Goal: Task Accomplishment & Management: Manage account settings

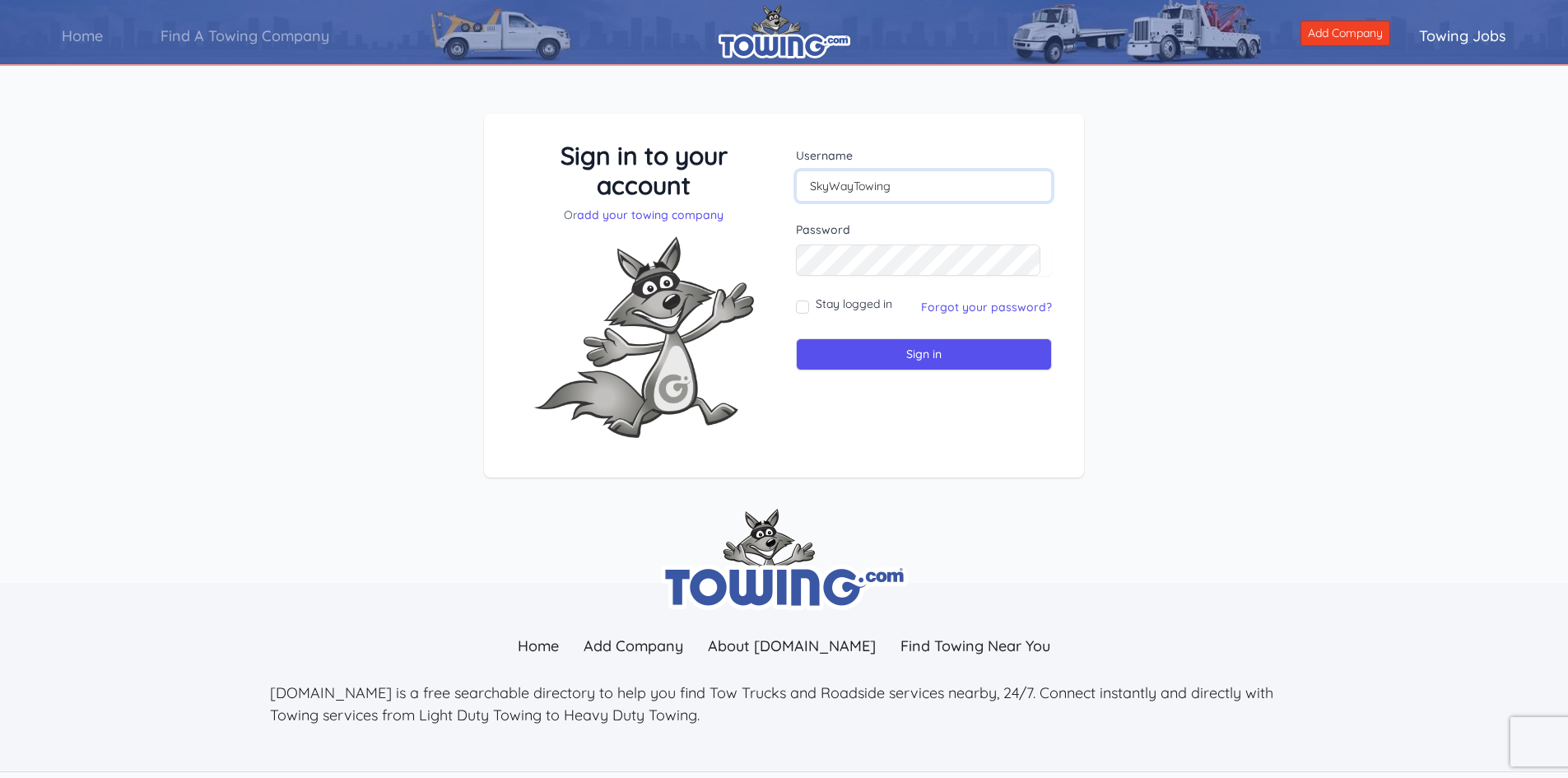
click at [970, 178] on input "SkyWayTowing" at bounding box center [924, 186] width 256 height 31
click at [673, 215] on link "add your towing company" at bounding box center [649, 214] width 146 height 15
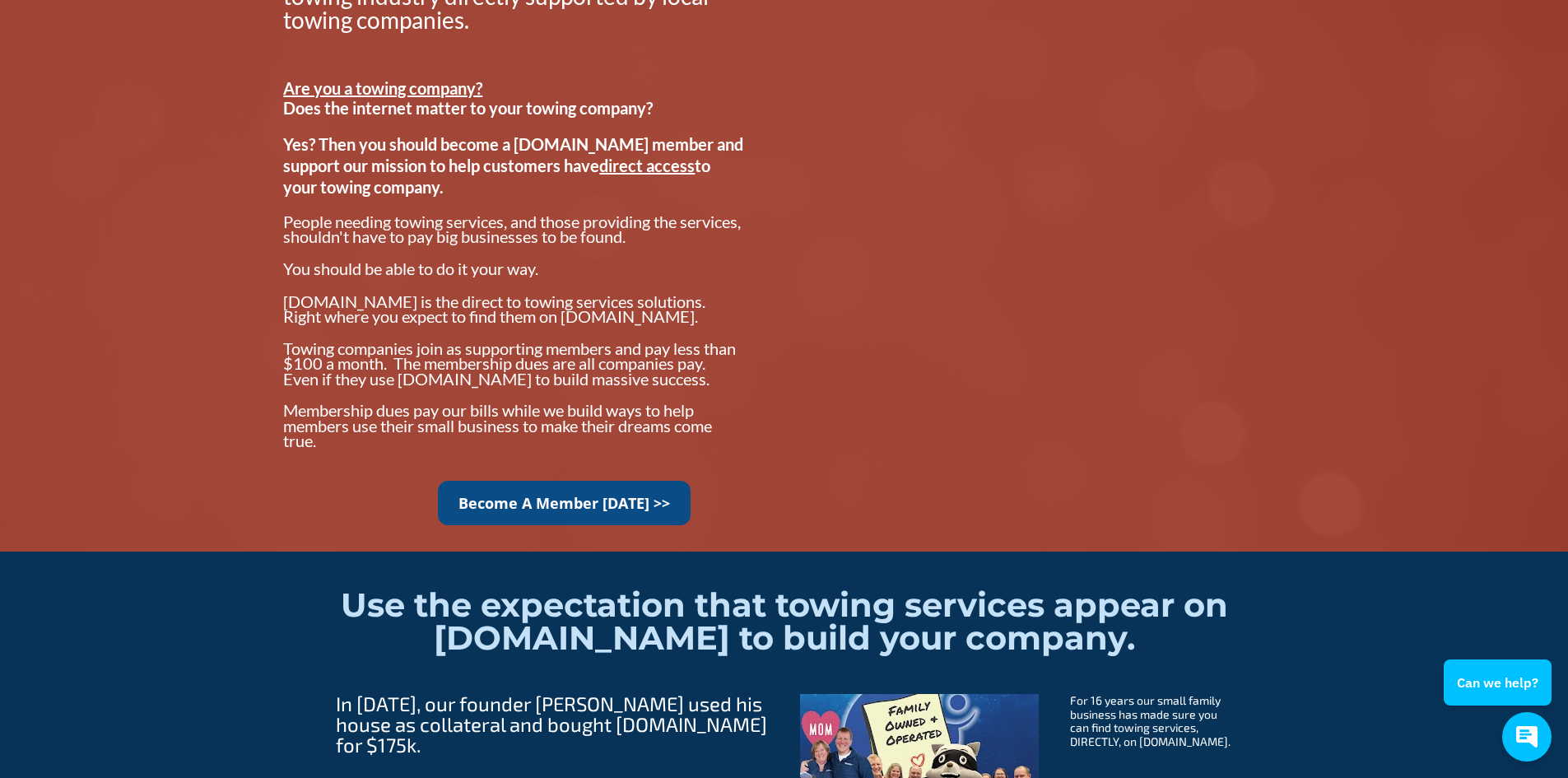
scroll to position [1070, 0]
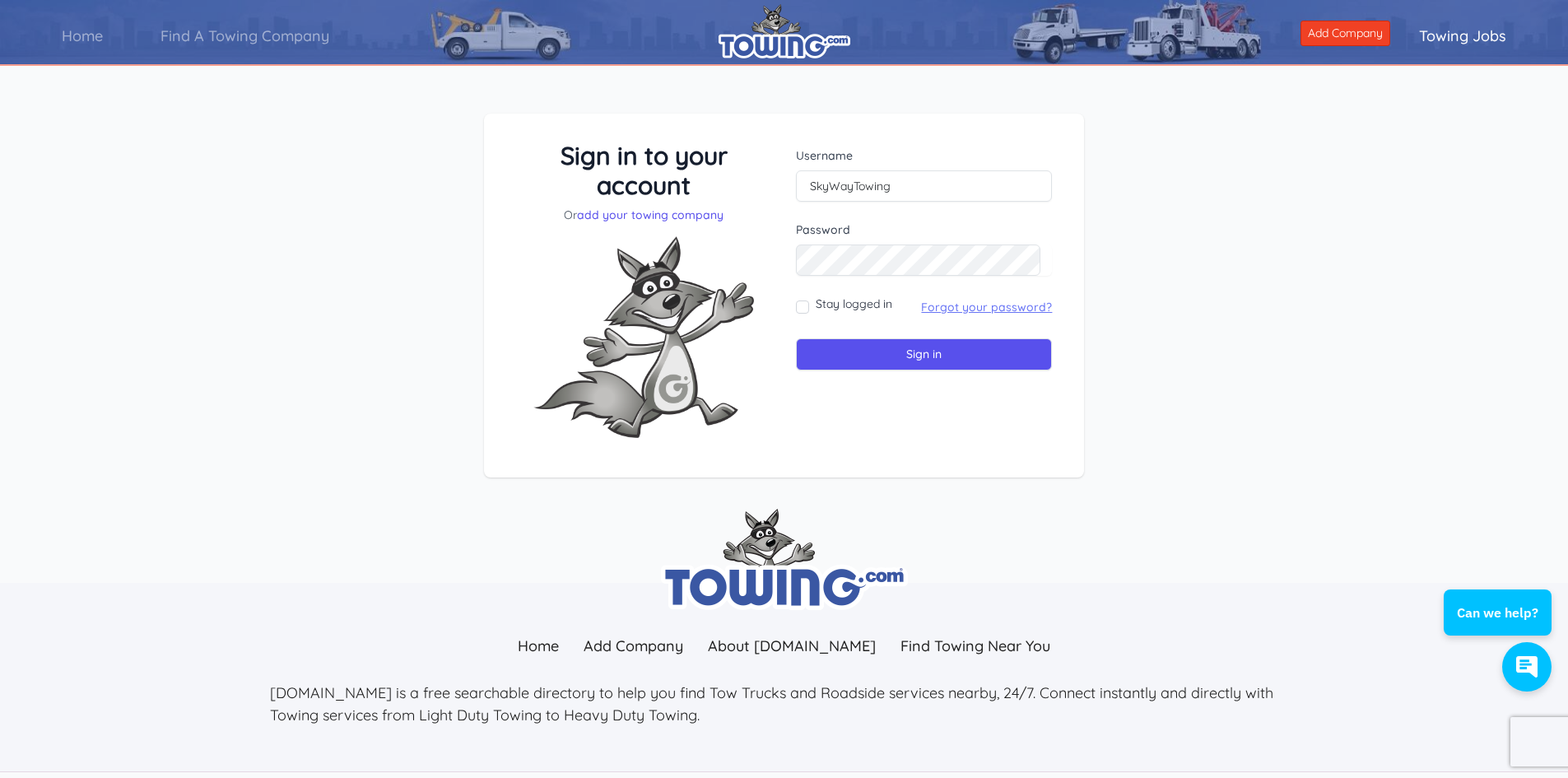
click at [978, 302] on link "Forgot your password?" at bounding box center [986, 306] width 130 height 15
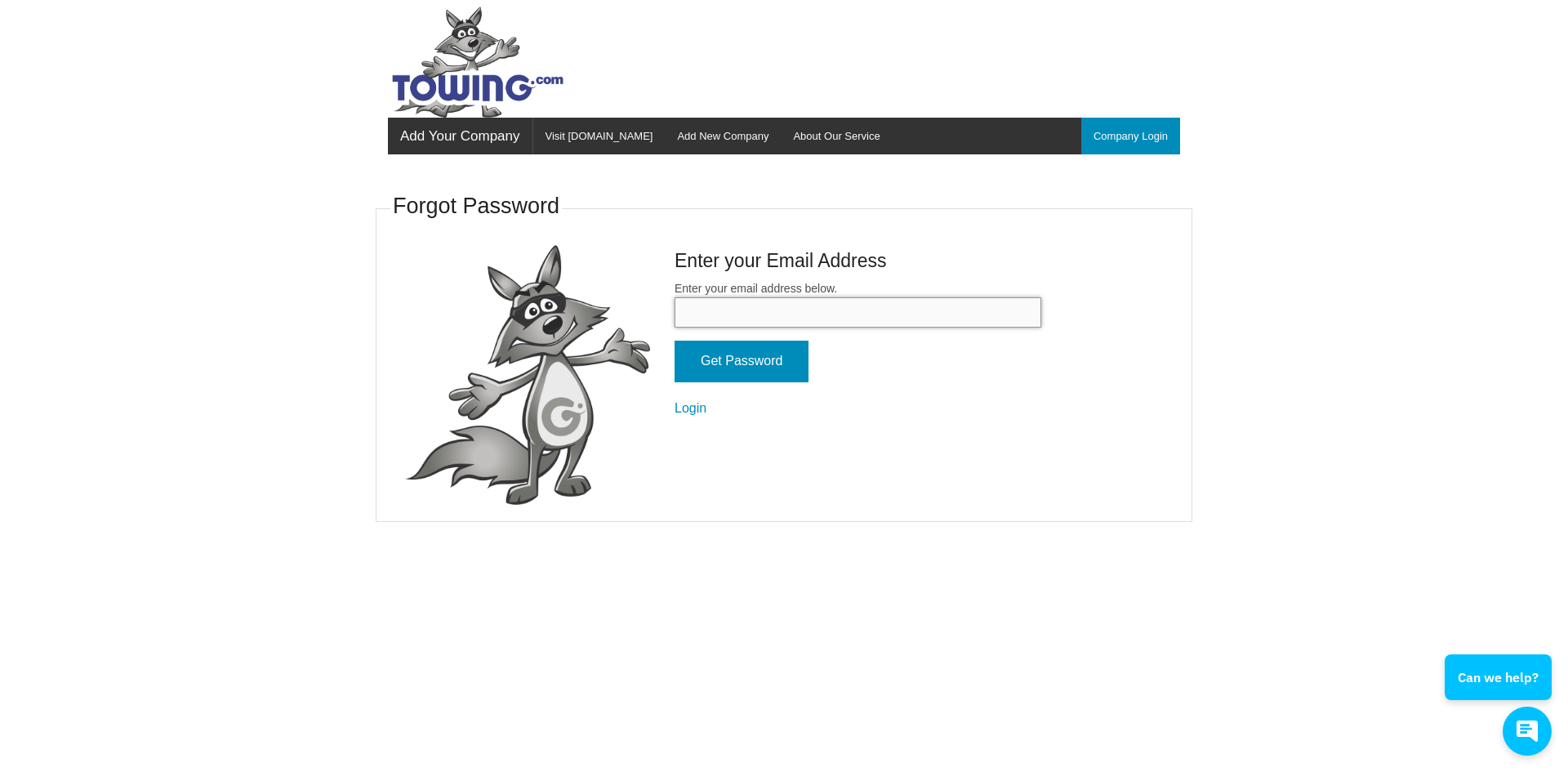
click at [940, 316] on input "Enter your email address below." at bounding box center [857, 312] width 367 height 30
type input "skywaytow@gmail.com"
click at [743, 355] on input "Get Password" at bounding box center [742, 361] width 134 height 42
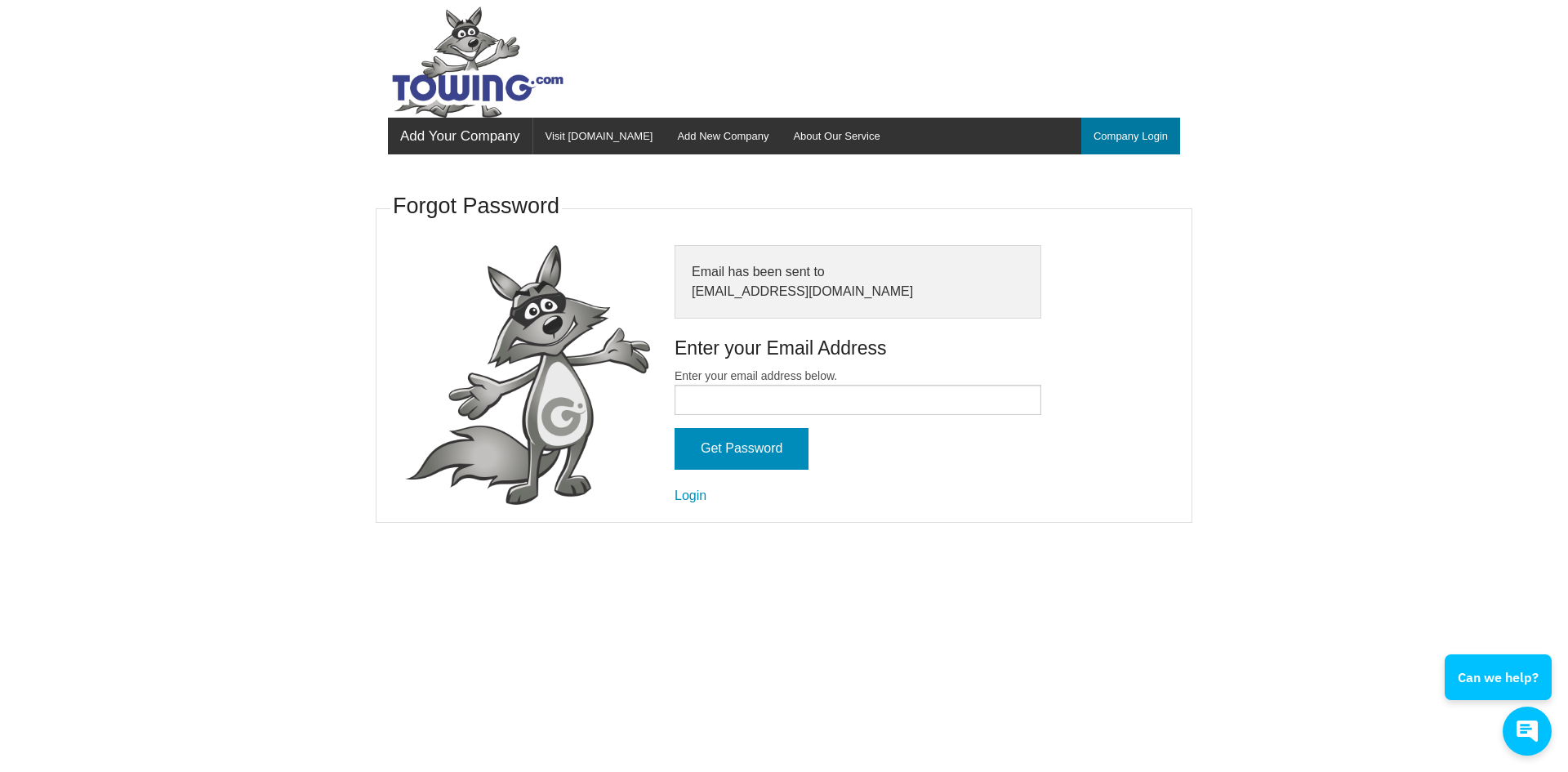
click at [1109, 134] on link "Company Login" at bounding box center [1131, 136] width 99 height 37
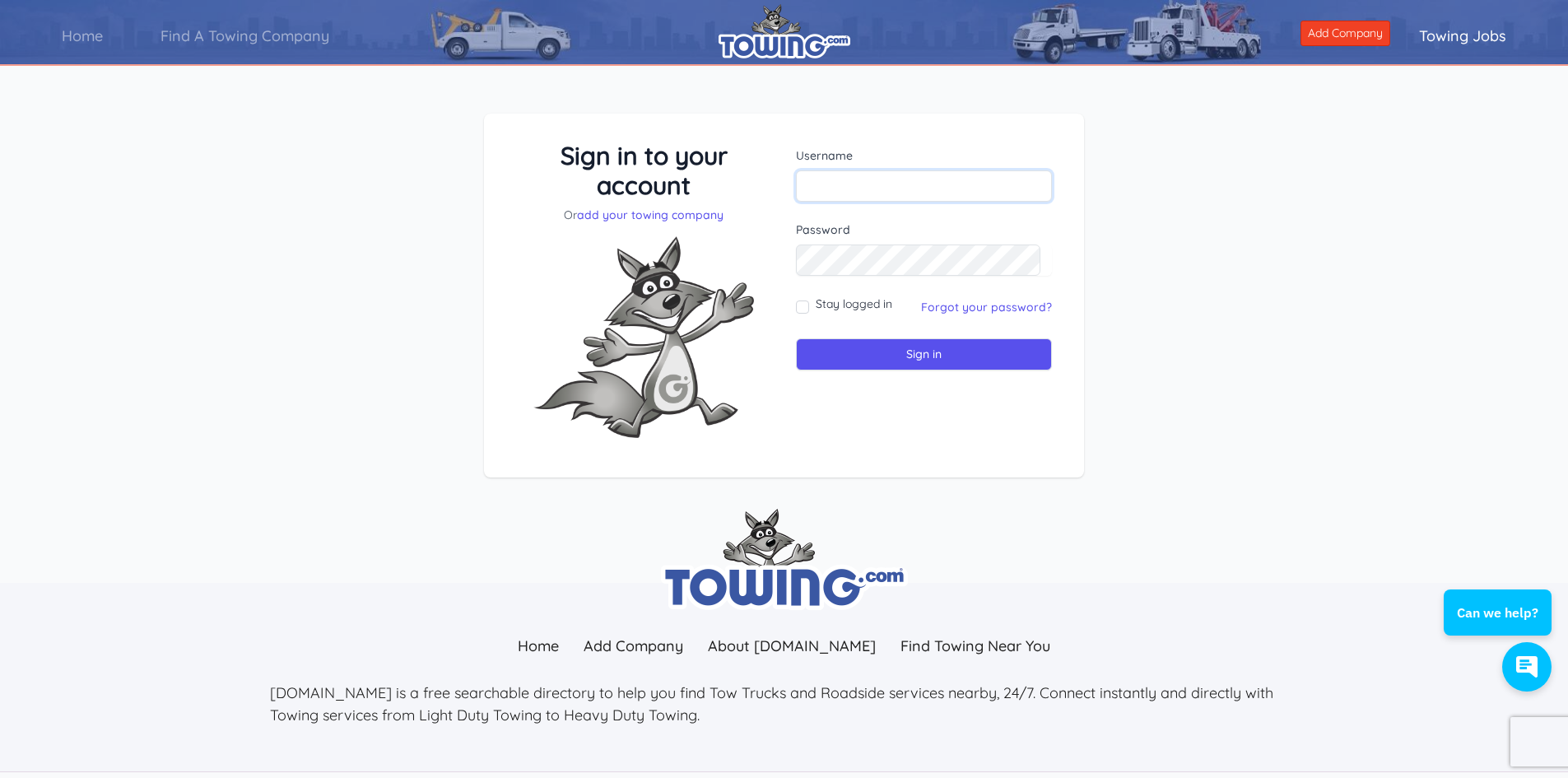
click at [970, 193] on input "text" at bounding box center [924, 186] width 256 height 31
click at [1137, 189] on div "Sign in to your account Or add your towing company Username Sign in" at bounding box center [784, 309] width 1568 height 469
click at [944, 175] on input "text" at bounding box center [924, 186] width 256 height 31
type input "s"
type input "SkyWayTowing"
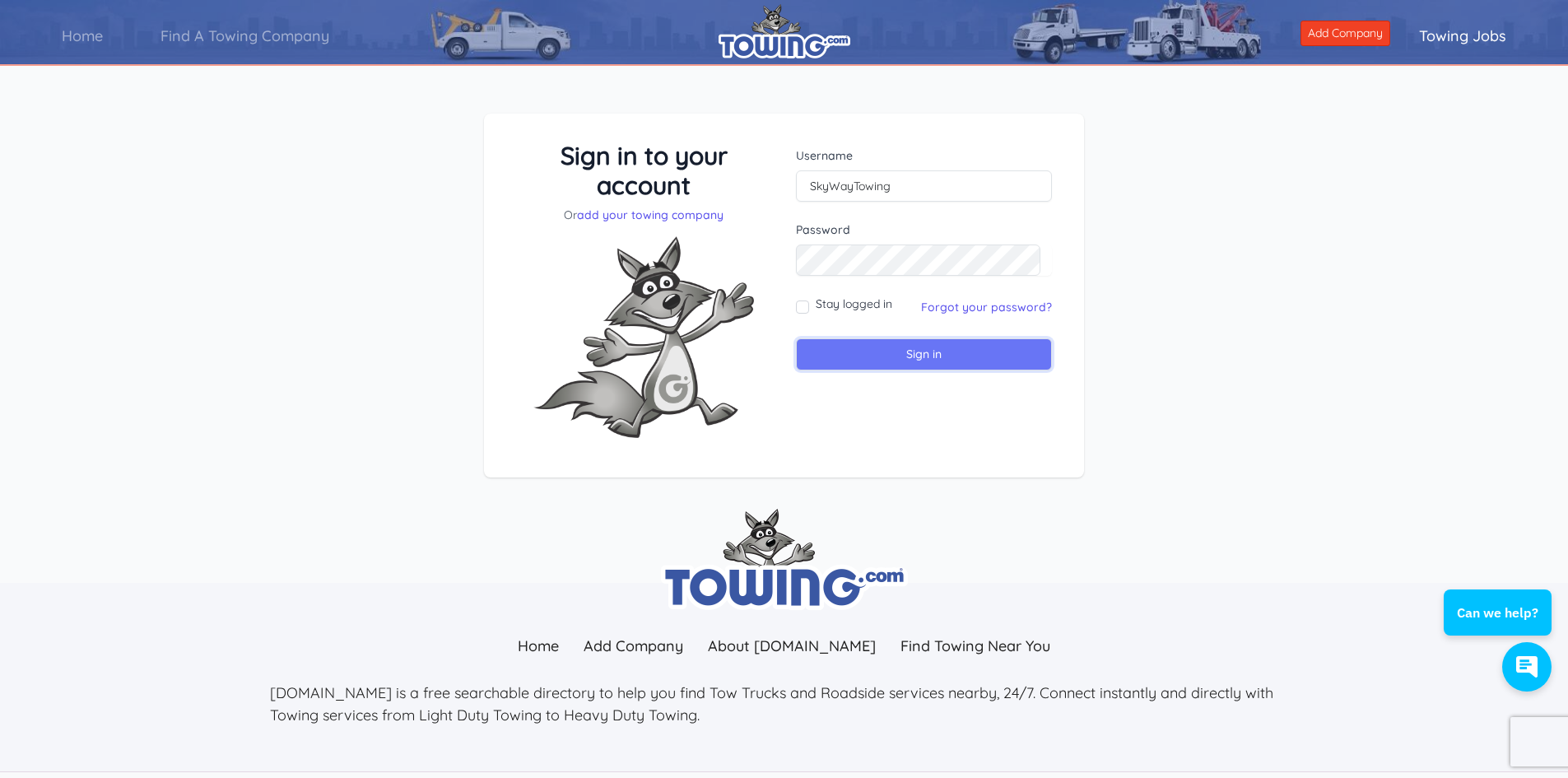
click at [879, 361] on input "Sign in" at bounding box center [924, 354] width 256 height 32
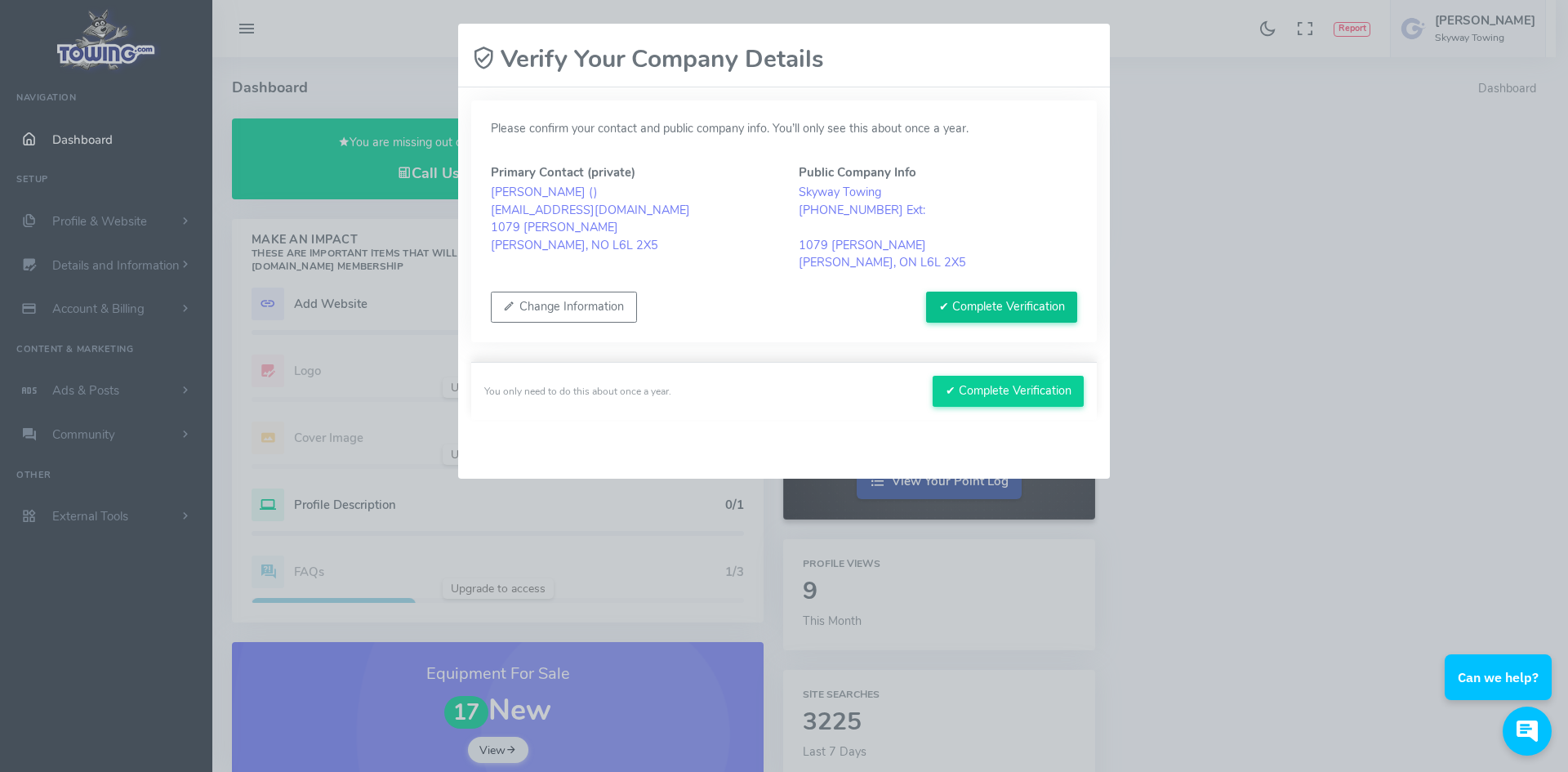
click at [1000, 307] on button "✔ Complete Verification" at bounding box center [1002, 308] width 151 height 31
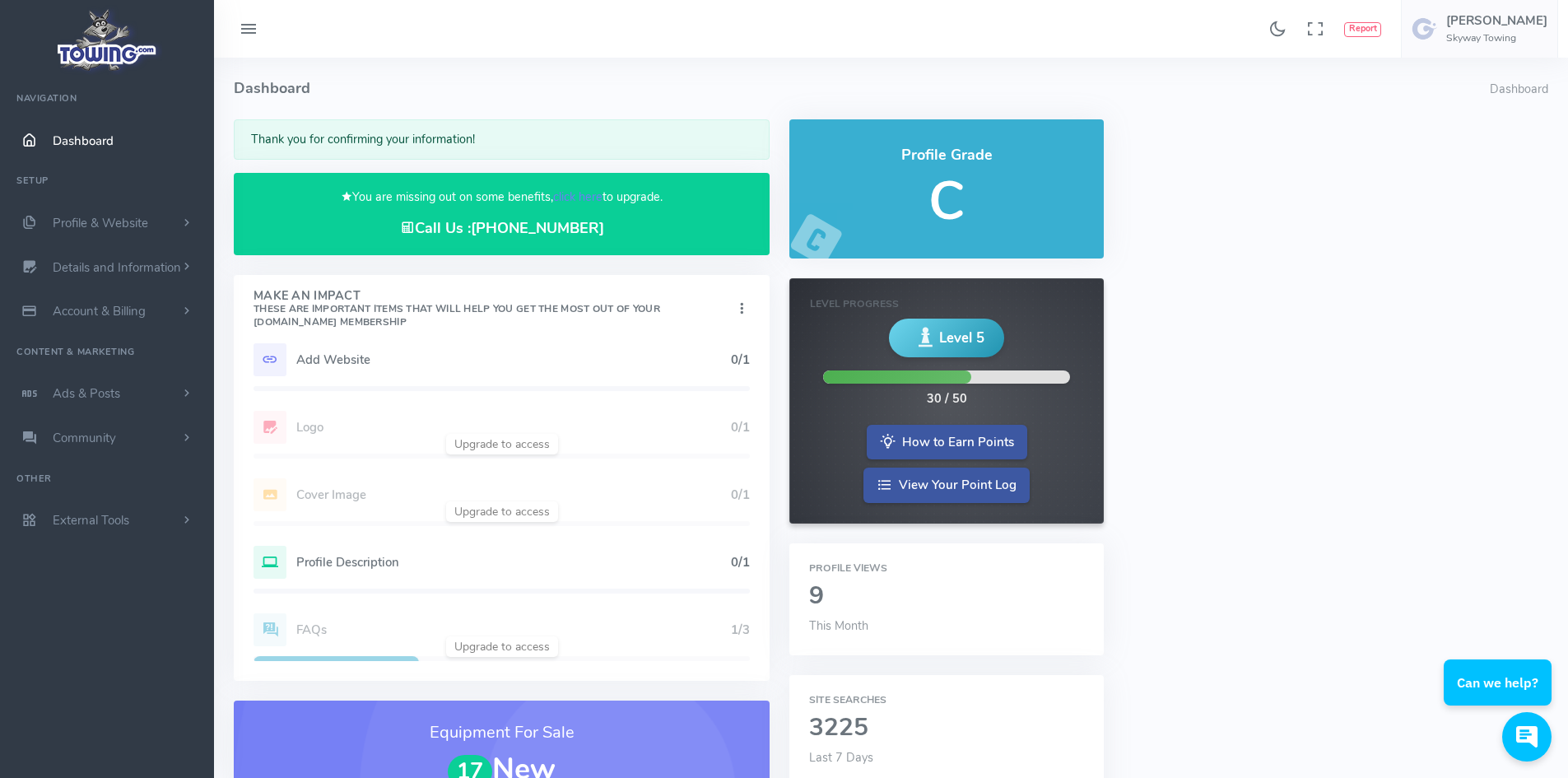
click at [244, 30] on icon at bounding box center [248, 29] width 20 height 26
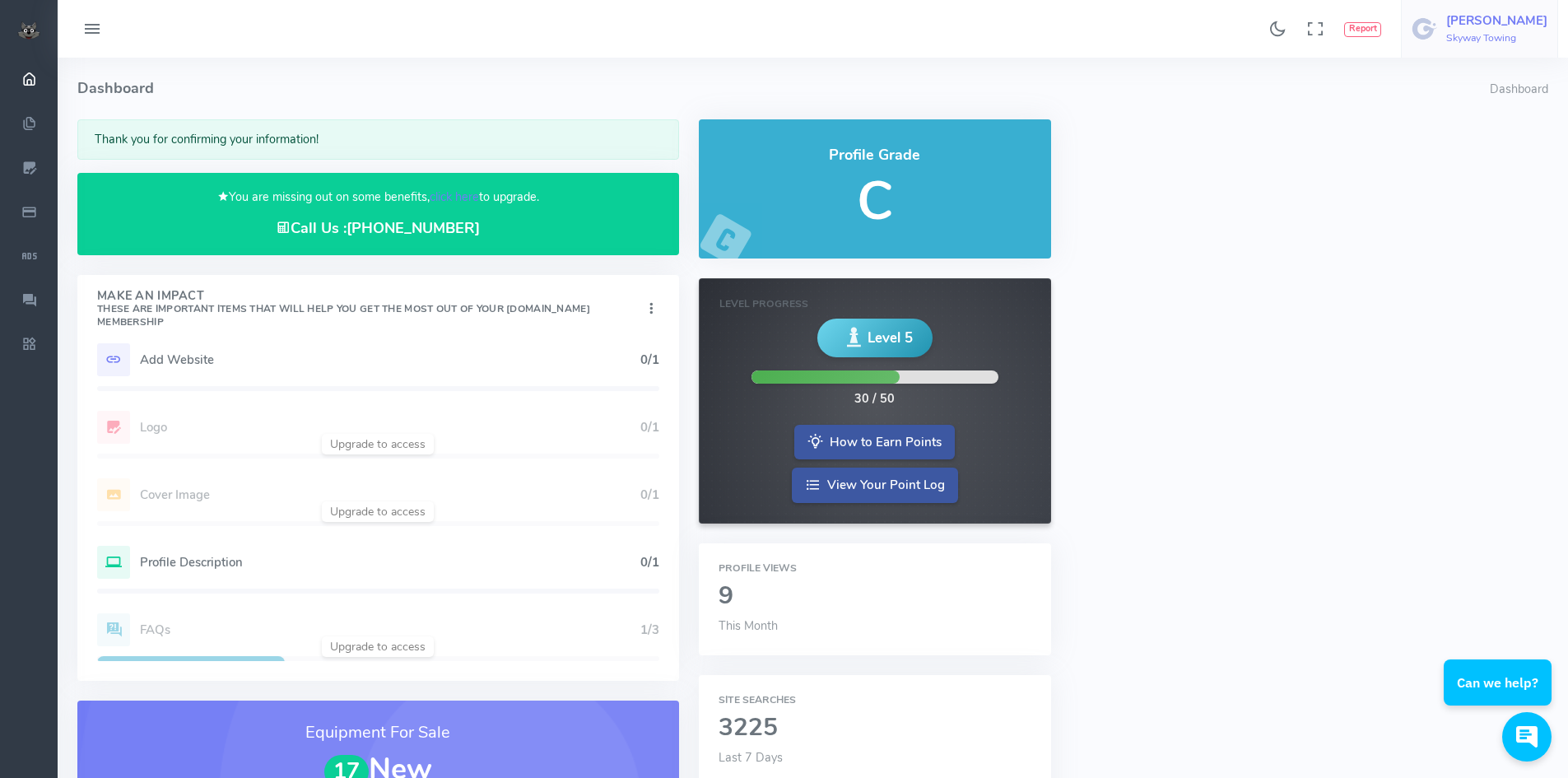
click at [1515, 30] on span "[PERSON_NAME] Towing" at bounding box center [1495, 28] width 101 height 29
click at [1472, 153] on span "Logout" at bounding box center [1454, 157] width 37 height 17
